Goal: Book appointment/travel/reservation

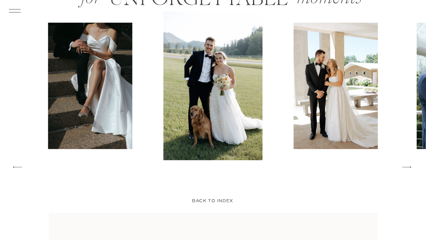
scroll to position [973, 0]
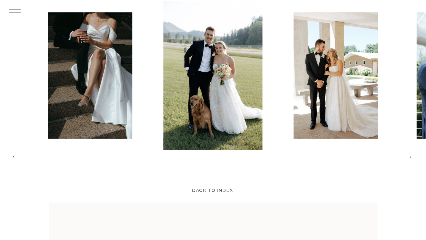
click at [411, 157] on icon at bounding box center [407, 157] width 12 height 13
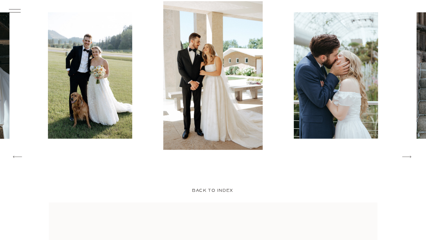
click at [411, 157] on icon at bounding box center [407, 157] width 12 height 13
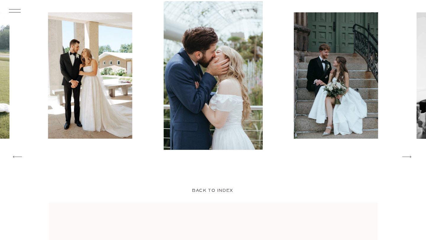
click at [411, 157] on icon at bounding box center [407, 157] width 12 height 13
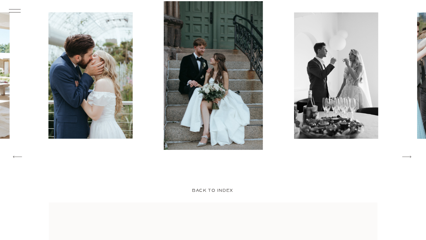
click at [411, 157] on icon at bounding box center [407, 157] width 12 height 13
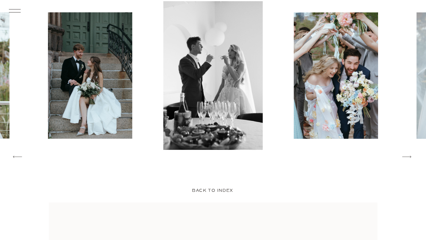
click at [411, 157] on icon at bounding box center [407, 157] width 12 height 13
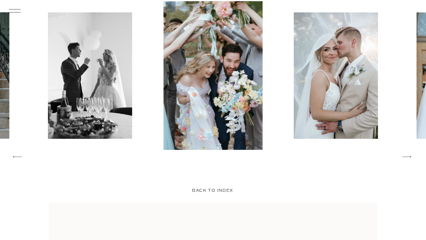
click at [411, 157] on icon at bounding box center [407, 157] width 12 height 13
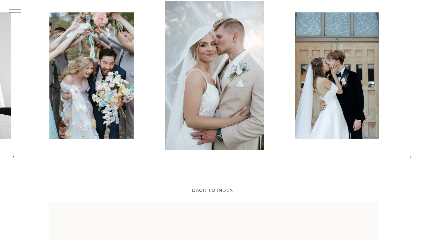
click at [411, 157] on icon at bounding box center [407, 157] width 12 height 13
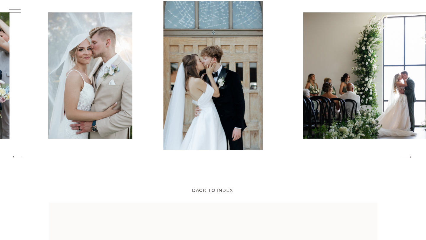
click at [411, 157] on icon at bounding box center [407, 157] width 12 height 13
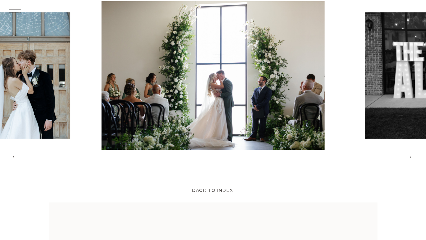
click at [411, 157] on icon at bounding box center [407, 157] width 12 height 13
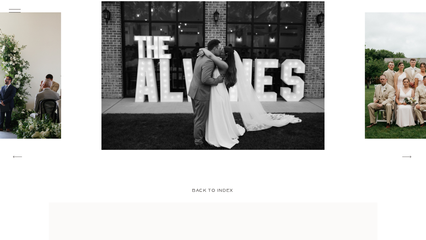
click at [411, 157] on icon at bounding box center [407, 157] width 12 height 13
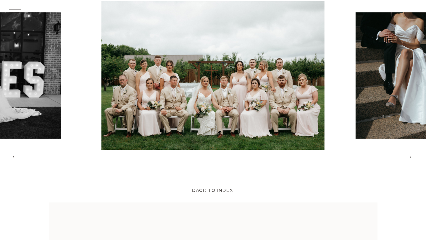
click at [411, 157] on icon at bounding box center [407, 157] width 12 height 13
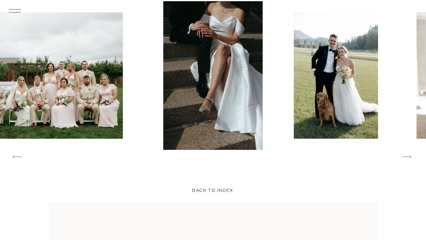
click at [411, 157] on icon at bounding box center [407, 157] width 12 height 13
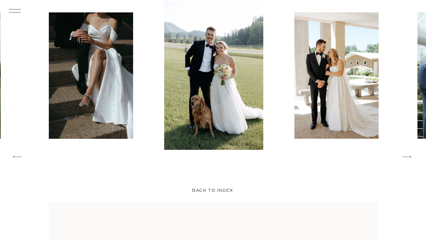
click at [411, 157] on icon at bounding box center [407, 157] width 12 height 13
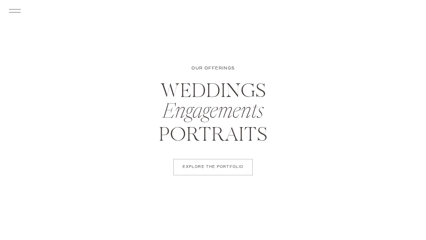
scroll to position [2093, 0]
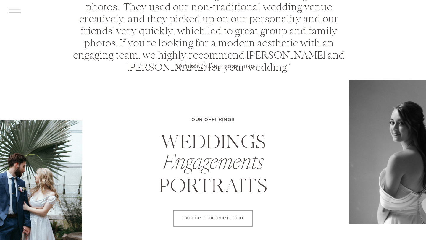
click at [193, 221] on p "EXPLORE THE PORTFOLIO" at bounding box center [213, 218] width 66 height 5
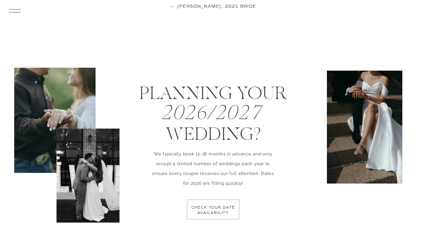
scroll to position [1188, 0]
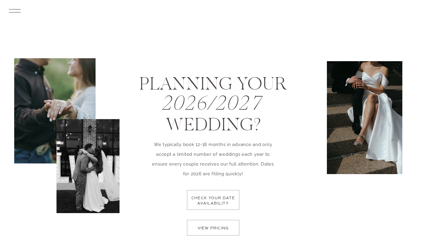
click at [203, 198] on p "check your date availability" at bounding box center [213, 204] width 47 height 17
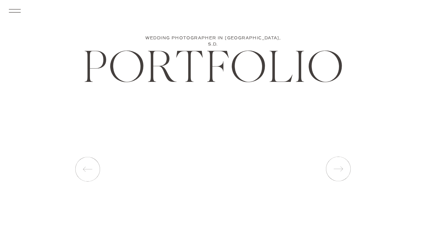
scroll to position [1188, 0]
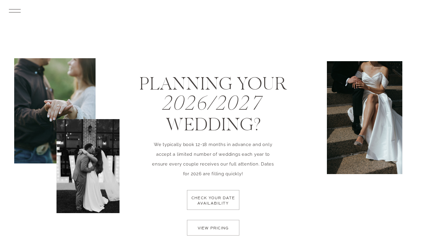
click at [203, 233] on p "view pricing" at bounding box center [213, 230] width 42 height 8
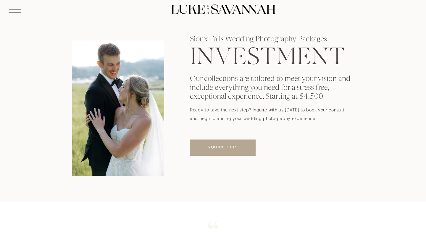
click at [245, 150] on p "inquire here" at bounding box center [223, 147] width 54 height 5
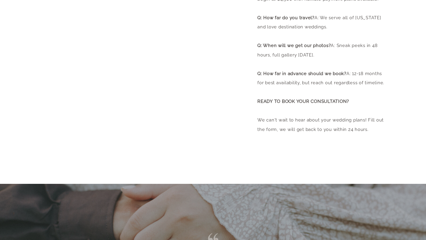
scroll to position [324, 0]
